Goal: Go to known website: Access a specific website the user already knows

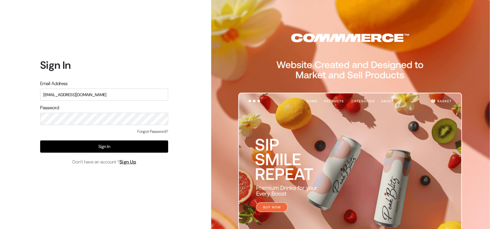
click at [154, 92] on input "[EMAIL_ADDRESS][DOMAIN_NAME]" at bounding box center [104, 95] width 128 height 12
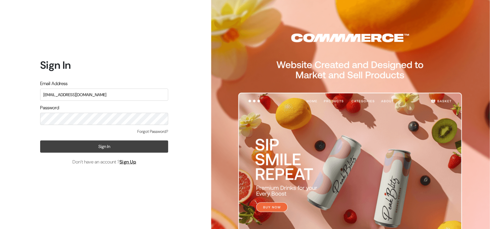
type input "[EMAIL_ADDRESS][DOMAIN_NAME]"
click at [139, 141] on button "Sign In" at bounding box center [104, 146] width 128 height 12
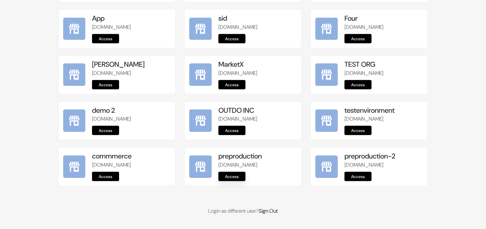
drag, startPoint x: 246, startPoint y: 181, endPoint x: 236, endPoint y: 177, distance: 11.0
click at [236, 177] on div "preproduction preproduction.commmerce.com Access" at bounding box center [257, 166] width 78 height 29
click at [236, 177] on link "Access" at bounding box center [231, 176] width 27 height 9
